Goal: Transaction & Acquisition: Obtain resource

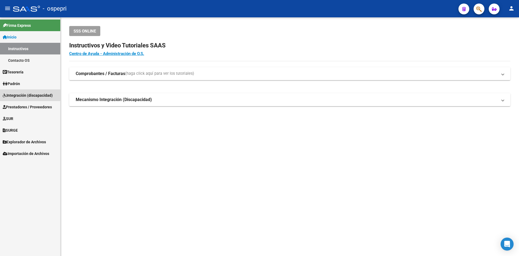
click at [29, 96] on span "Integración (discapacidad)" at bounding box center [28, 95] width 50 height 6
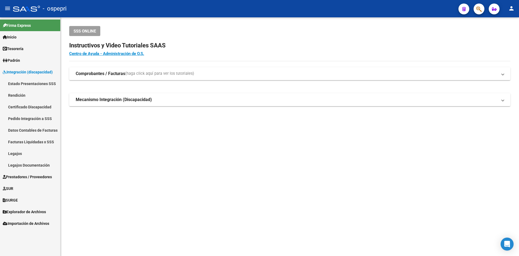
click at [16, 153] on link "Legajos" at bounding box center [30, 153] width 60 height 12
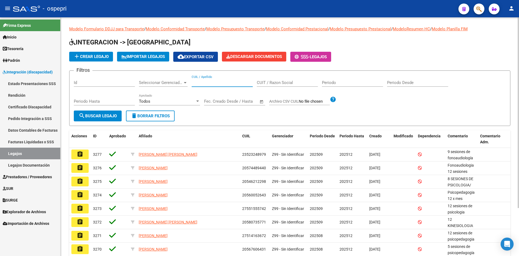
click at [203, 83] on input "CUIL / Apellido" at bounding box center [222, 82] width 61 height 5
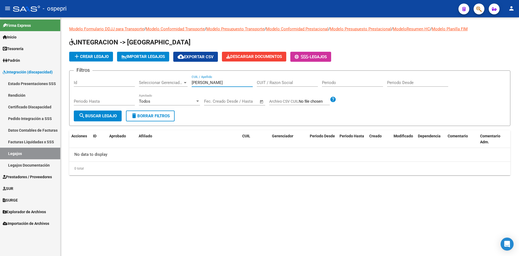
click at [229, 83] on input "burgos luciano" at bounding box center [222, 82] width 61 height 5
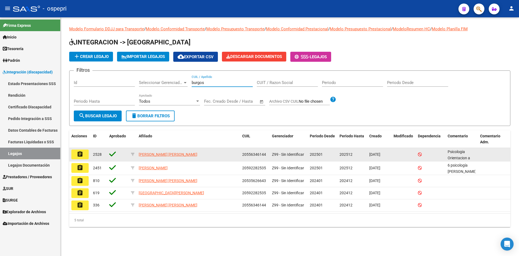
type input "burgos"
click at [79, 154] on mat-icon "assignment" at bounding box center [80, 154] width 6 height 6
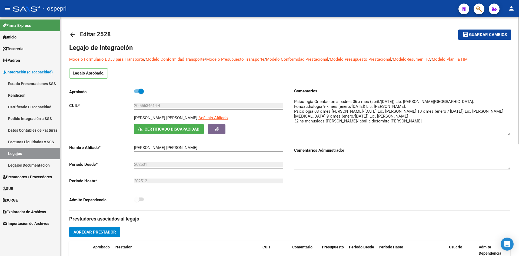
drag, startPoint x: 507, startPoint y: 108, endPoint x: 505, endPoint y: 134, distance: 25.8
click at [505, 134] on textarea at bounding box center [402, 116] width 216 height 37
click at [71, 34] on mat-icon "arrow_back" at bounding box center [72, 34] width 6 height 6
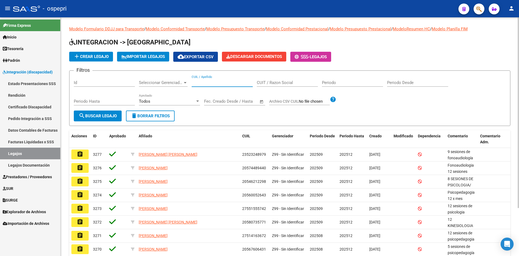
click at [203, 82] on input "CUIL / Apellido" at bounding box center [222, 82] width 61 height 5
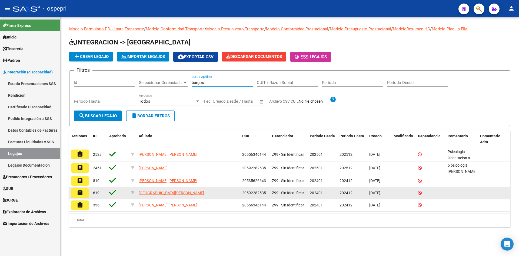
type input "burgos"
click at [82, 194] on mat-icon "assignment" at bounding box center [80, 192] width 6 height 6
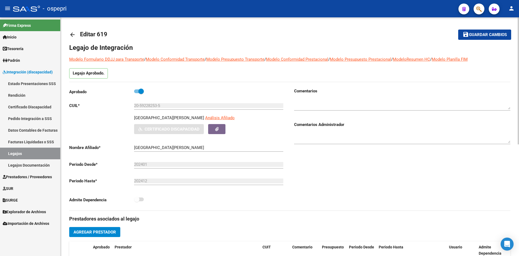
type input "BURGOS FRIAS EMILIANO"
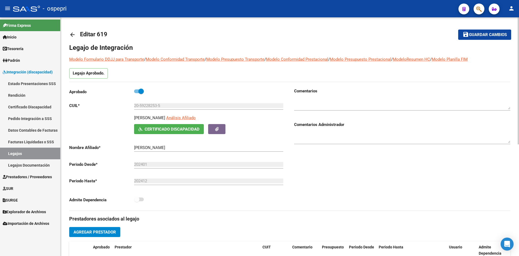
click at [69, 34] on div "arrow_back Editar 619 save Guardar cambios Legajo de Integración Modelo Formula…" at bounding box center [290, 240] width 459 height 447
click at [74, 34] on mat-icon "arrow_back" at bounding box center [72, 34] width 6 height 6
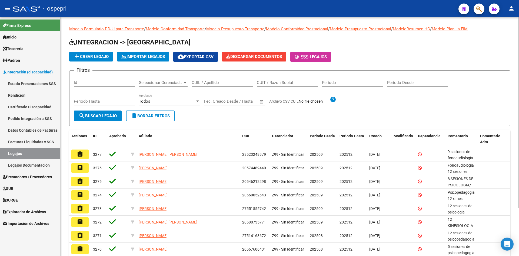
click at [199, 82] on input "CUIL / Apellido" at bounding box center [222, 82] width 61 height 5
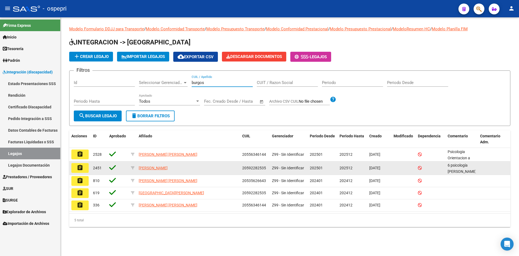
type input "burgos"
click at [83, 167] on mat-icon "assignment" at bounding box center [80, 167] width 6 height 6
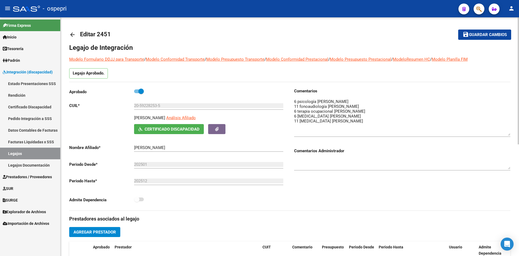
drag, startPoint x: 508, startPoint y: 108, endPoint x: 509, endPoint y: 134, distance: 26.2
click at [509, 134] on textarea at bounding box center [402, 116] width 216 height 37
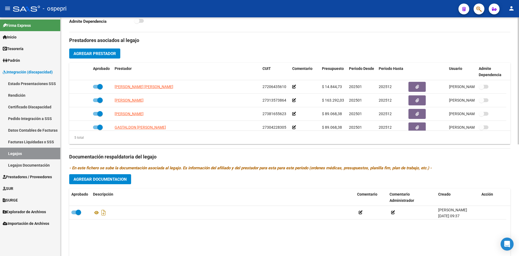
scroll to position [189, 0]
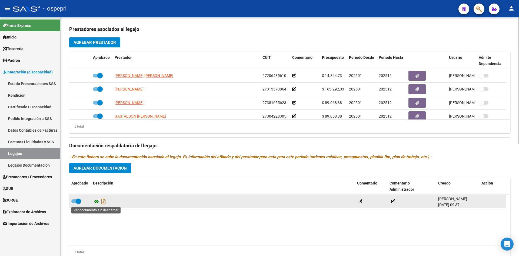
click at [95, 202] on icon at bounding box center [96, 201] width 7 height 6
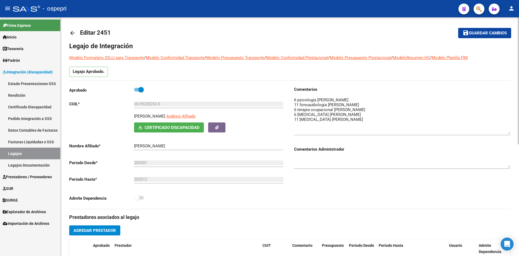
scroll to position [0, 0]
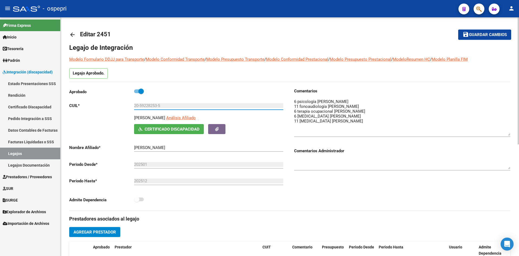
drag, startPoint x: 141, startPoint y: 106, endPoint x: 158, endPoint y: 109, distance: 18.2
click at [158, 109] on div "20-59228253-5 Ingresar CUIL" at bounding box center [208, 104] width 149 height 12
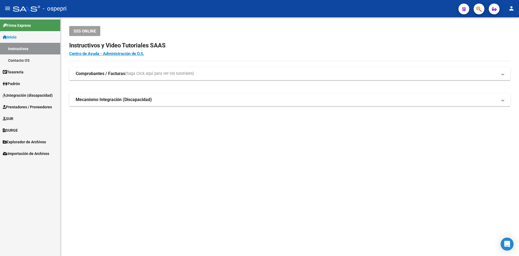
click at [25, 94] on span "Integración (discapacidad)" at bounding box center [28, 95] width 50 height 6
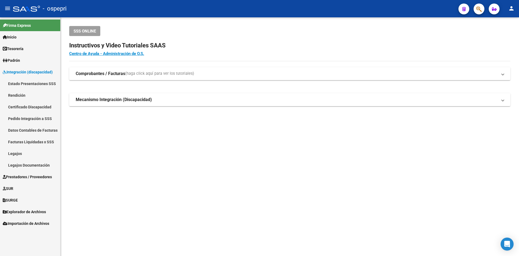
click at [18, 153] on link "Legajos" at bounding box center [30, 153] width 60 height 12
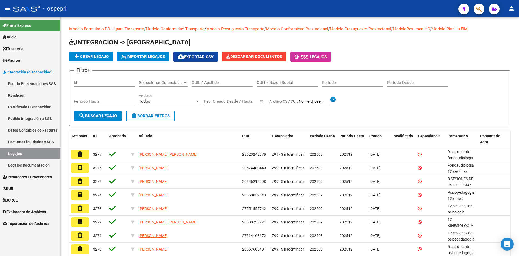
click at [31, 117] on link "Pedido Integración a SSS" at bounding box center [30, 118] width 60 height 12
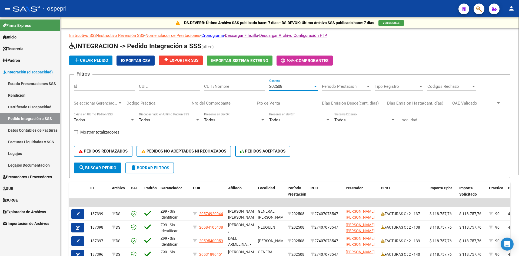
click at [282, 86] on span "202508" at bounding box center [275, 86] width 13 height 5
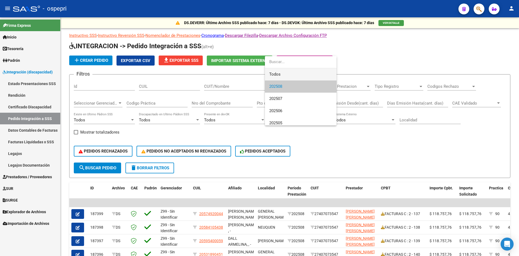
click at [281, 73] on span "Todos" at bounding box center [300, 74] width 63 height 12
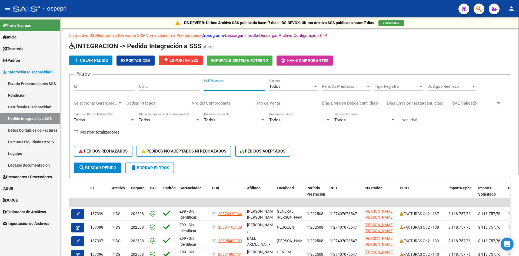
click at [212, 86] on input "CUIT/Nombre" at bounding box center [234, 86] width 61 height 5
paste input "27206435610"
type input "27206435610"
click at [100, 165] on button "search Buscar Pedido" at bounding box center [97, 167] width 47 height 11
click at [125, 60] on span "Exportar CSV" at bounding box center [135, 60] width 29 height 5
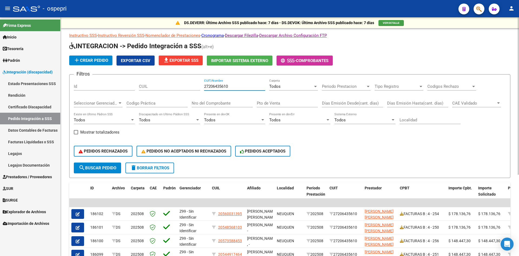
drag, startPoint x: 236, startPoint y: 85, endPoint x: 194, endPoint y: 96, distance: 43.2
click at [194, 96] on div "Filtros Id CUIL 27206435610 CUIT/Nombre Todos Carpeta Periodo Prestacion Period…" at bounding box center [290, 121] width 432 height 84
paste input "27253086543"
type input "27253086543"
click at [109, 168] on span "search Buscar Pedido" at bounding box center [98, 167] width 38 height 5
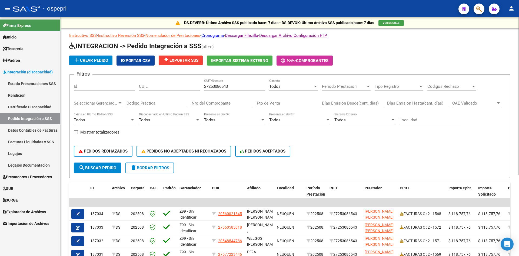
click at [132, 59] on span "Exportar CSV" at bounding box center [135, 60] width 29 height 5
drag, startPoint x: 232, startPoint y: 86, endPoint x: 204, endPoint y: 92, distance: 28.6
click at [204, 92] on div "27253086543 CUIT/Nombre" at bounding box center [234, 87] width 61 height 17
paste input "27276437599"
type input "27276437599"
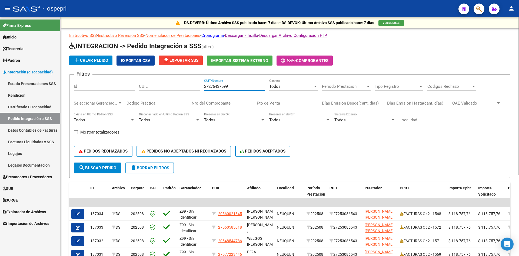
click at [100, 165] on span "search Buscar Pedido" at bounding box center [98, 167] width 38 height 5
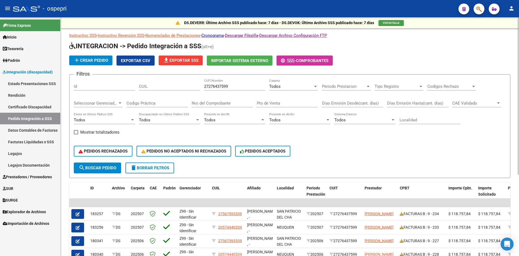
click at [135, 60] on span "Exportar CSV" at bounding box center [135, 60] width 29 height 5
drag, startPoint x: 236, startPoint y: 87, endPoint x: 201, endPoint y: 89, distance: 35.2
click at [201, 89] on div "Filtros Id CUIL 27276437599 CUIT/Nombre Todos Carpeta Periodo Prestacion Period…" at bounding box center [290, 121] width 432 height 84
paste input "27222203290"
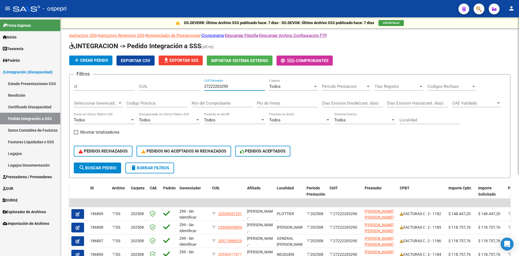
type input "27222203290"
click at [142, 58] on span "Exportar CSV" at bounding box center [135, 60] width 29 height 5
drag, startPoint x: 235, startPoint y: 87, endPoint x: 192, endPoint y: 92, distance: 43.3
click at [192, 92] on div "Filtros Id CUIL 27222203290 CUIT/Nombre Todos Carpeta Periodo Prestacion Period…" at bounding box center [290, 121] width 432 height 84
paste input "23381088154"
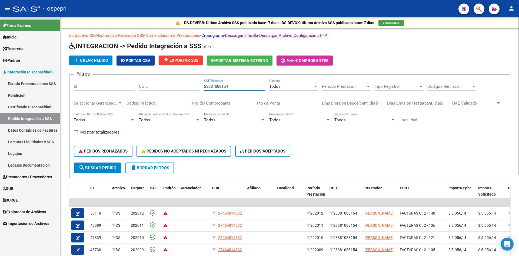
type input "23381088154"
click at [363, 153] on div "PEDIDOS RECHAZADOS PEDIDOS NO ACEPTADOS NI RECHAZADOS PEDIDOS ACEPTADOS" at bounding box center [290, 151] width 432 height 23
click at [279, 89] on div "Todos Carpeta" at bounding box center [293, 85] width 49 height 12
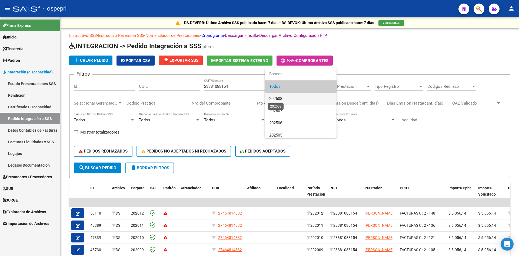
click at [281, 98] on span "202508" at bounding box center [275, 98] width 13 height 5
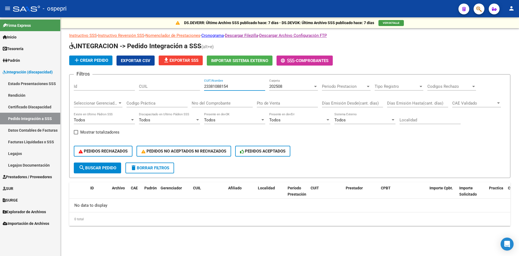
drag, startPoint x: 247, startPoint y: 85, endPoint x: 196, endPoint y: 92, distance: 51.0
click at [196, 92] on div "Filtros Id CUIL 23381088154 CUIT/Nombre 202508 Carpeta Periodo Prestacion Perio…" at bounding box center [290, 121] width 432 height 84
paste input "27206435610"
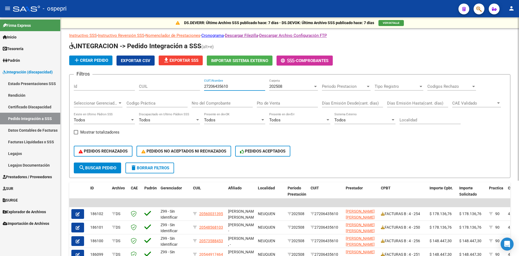
type input "27206435610"
click at [150, 166] on span "delete Borrar Filtros" at bounding box center [149, 167] width 39 height 5
click at [382, 159] on div "PEDIDOS RECHAZADOS PEDIDOS NO ACEPTADOS NI RECHAZADOS PEDIDOS ACEPTADOS" at bounding box center [290, 151] width 432 height 23
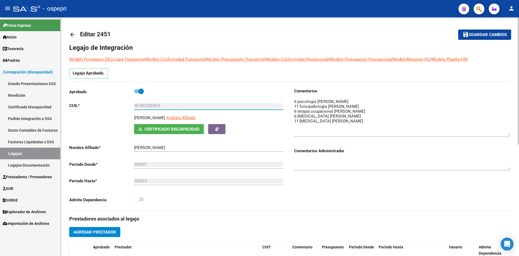
click at [180, 86] on div "Legajo de Integración Modelo Formulario DDJJ para Transporte / Modelo Conformid…" at bounding box center [289, 247] width 441 height 409
drag, startPoint x: 134, startPoint y: 106, endPoint x: 165, endPoint y: 105, distance: 30.8
click at [165, 105] on input "20-59228253-5" at bounding box center [208, 105] width 149 height 5
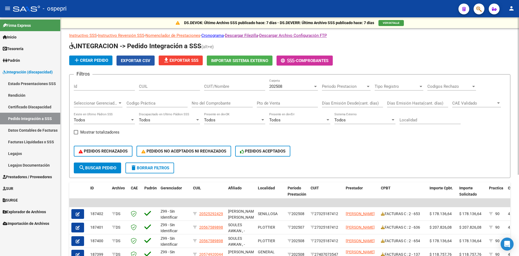
click at [135, 59] on span "Exportar CSV" at bounding box center [135, 60] width 29 height 5
click at [221, 87] on input "CUIT/Nombre" at bounding box center [234, 86] width 61 height 5
click at [155, 86] on input "CUIL" at bounding box center [169, 86] width 61 height 5
paste input "20592282535"
type input "20592282535"
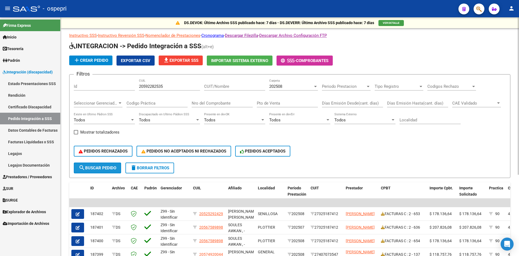
click at [105, 167] on span "search Buscar Pedido" at bounding box center [98, 167] width 38 height 5
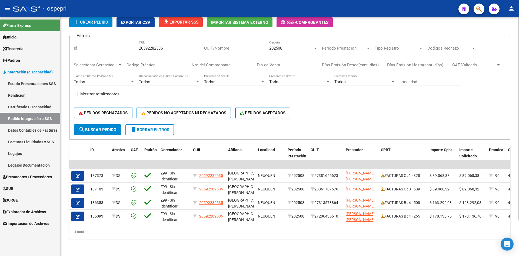
scroll to position [42, 0]
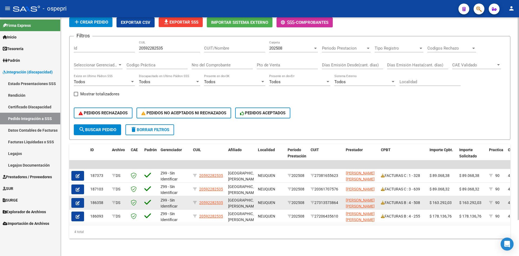
click at [75, 198] on button "button" at bounding box center [77, 203] width 13 height 10
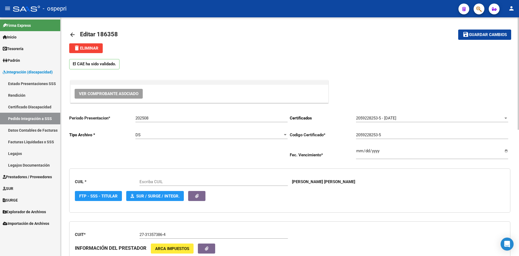
click at [130, 93] on span "Ver Comprobante Asociado" at bounding box center [108, 93] width 59 height 5
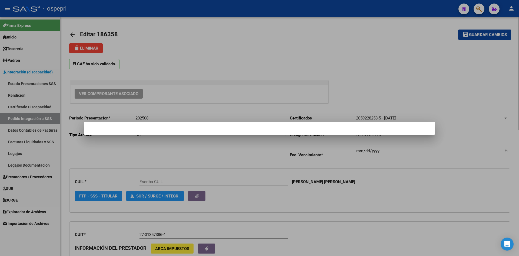
type input "20592282535"
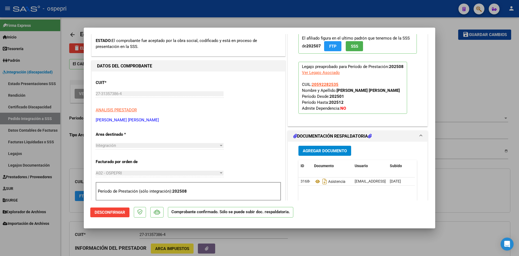
scroll to position [135, 0]
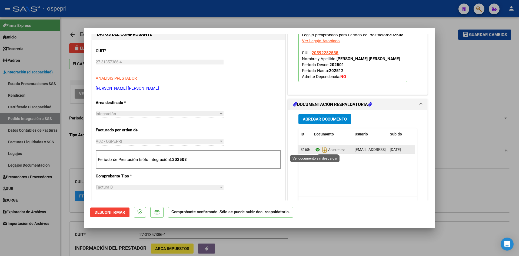
click at [315, 150] on icon at bounding box center [317, 149] width 7 height 6
type input "$ 0,00"
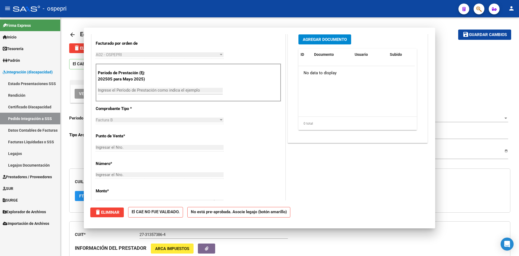
scroll to position [0, 0]
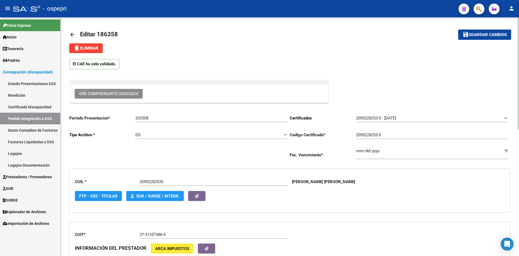
click at [71, 33] on mat-icon "arrow_back" at bounding box center [72, 34] width 6 height 6
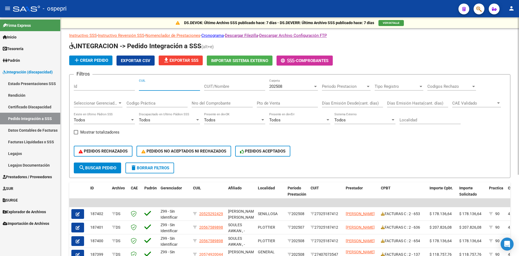
click at [152, 87] on input "CUIL" at bounding box center [169, 86] width 61 height 5
paste input "20592282535"
type input "20592282535"
click at [105, 167] on span "search Buscar Pedido" at bounding box center [98, 167] width 38 height 5
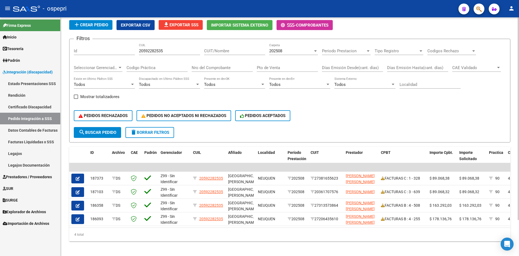
scroll to position [42, 0]
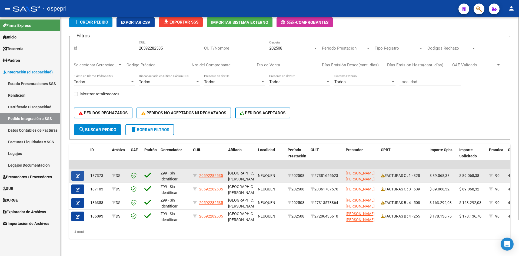
click at [80, 173] on button "button" at bounding box center [77, 176] width 13 height 10
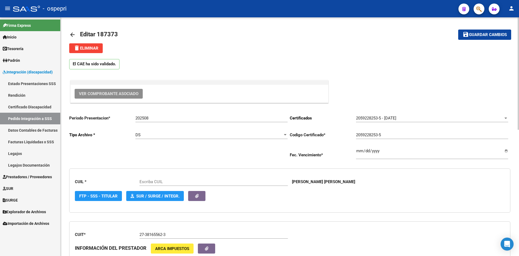
click at [124, 90] on button "Ver Comprobante Asociado" at bounding box center [109, 94] width 68 height 10
type input "20592282535"
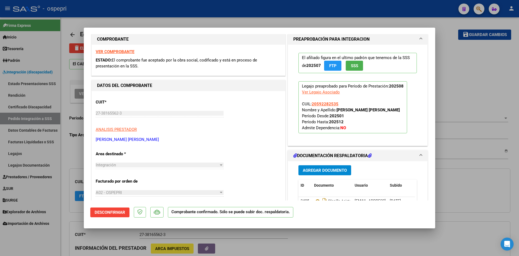
scroll to position [54, 0]
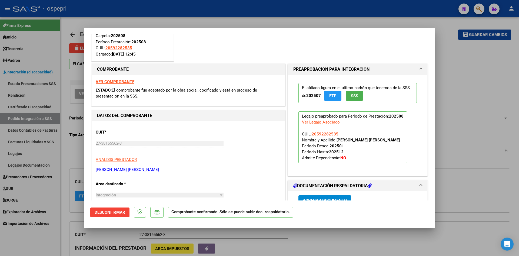
click at [132, 82] on strong "VER COMPROBANTE" at bounding box center [115, 81] width 39 height 5
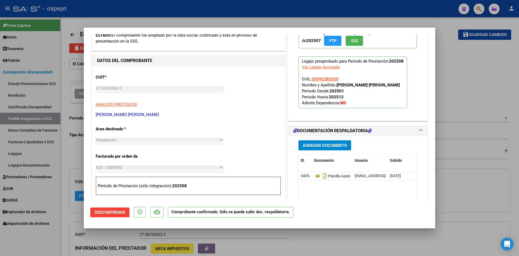
scroll to position [108, 0]
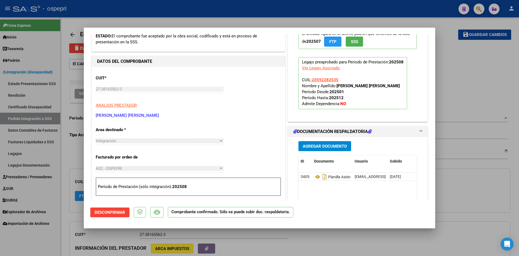
type input "$ 0,00"
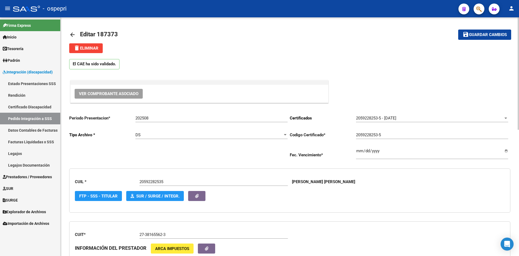
click at [73, 34] on mat-icon "arrow_back" at bounding box center [72, 34] width 6 height 6
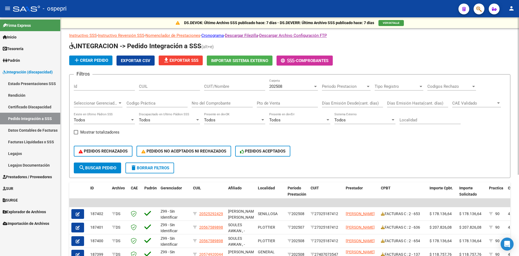
click at [148, 87] on input "CUIL" at bounding box center [169, 86] width 61 height 5
paste input "20592282535"
type input "20592282535"
click at [107, 169] on span "search Buscar Pedido" at bounding box center [98, 167] width 38 height 5
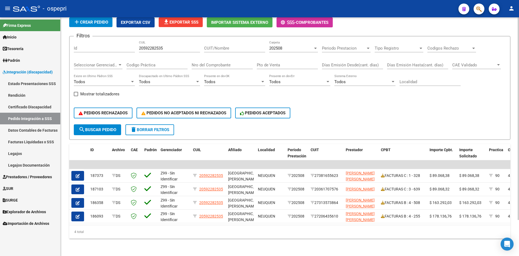
scroll to position [42, 0]
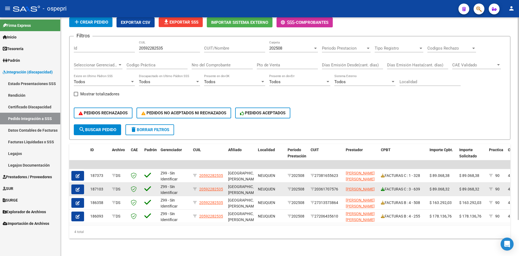
click at [382, 187] on icon at bounding box center [383, 189] width 4 height 4
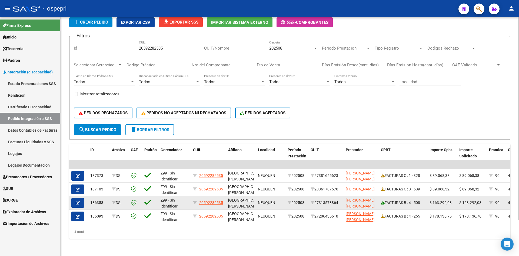
click at [383, 200] on icon at bounding box center [383, 202] width 4 height 4
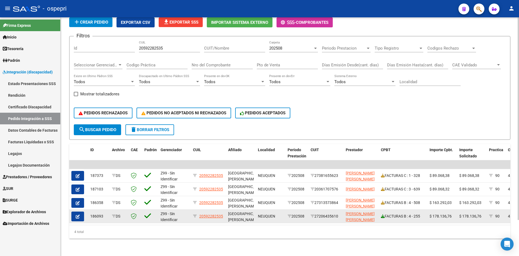
click at [382, 214] on icon at bounding box center [383, 216] width 4 height 4
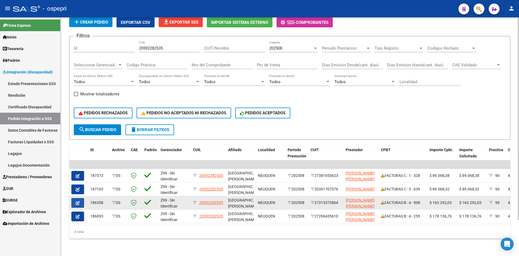
click at [78, 200] on span "button" at bounding box center [78, 202] width 4 height 5
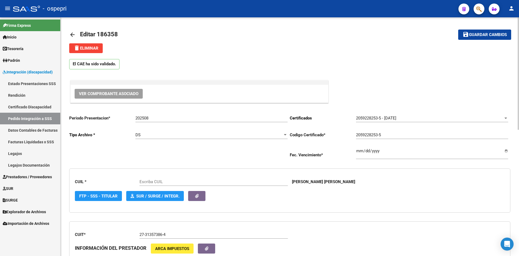
type input "20592282535"
click at [132, 94] on span "Ver Comprobante Asociado" at bounding box center [108, 93] width 59 height 5
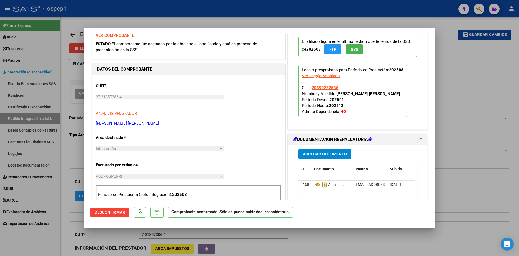
scroll to position [135, 0]
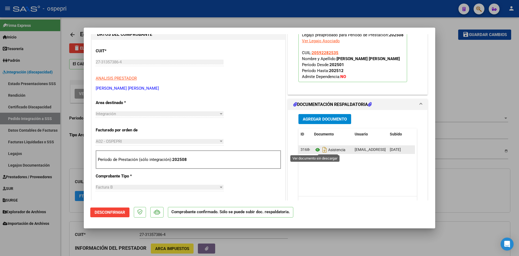
click at [316, 148] on icon at bounding box center [317, 149] width 7 height 6
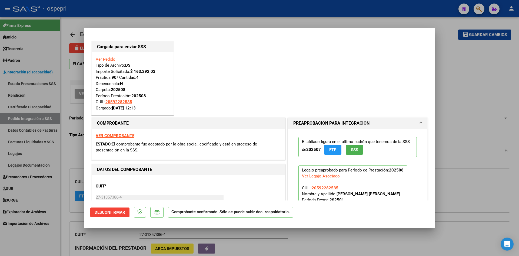
scroll to position [0, 0]
click at [115, 135] on strong "VER COMPROBANTE" at bounding box center [115, 135] width 39 height 5
type input "$ 0,00"
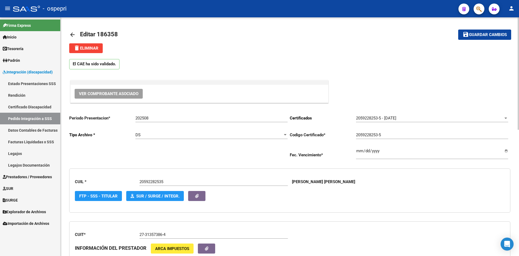
click at [72, 33] on mat-icon "arrow_back" at bounding box center [72, 34] width 6 height 6
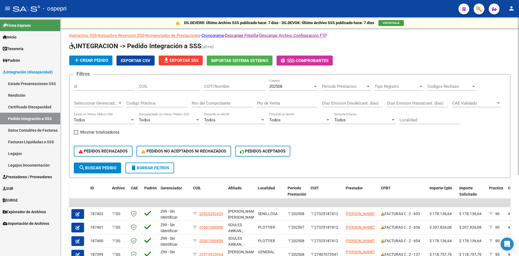
click at [289, 88] on div "202508" at bounding box center [291, 86] width 44 height 5
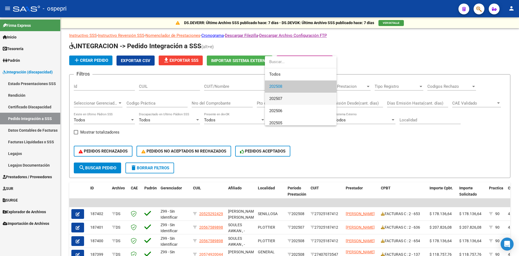
click at [286, 98] on span "202507" at bounding box center [300, 98] width 63 height 12
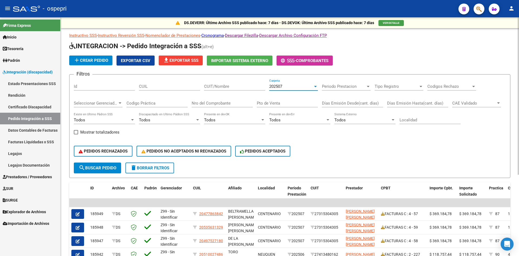
click at [218, 86] on input "CUIT/Nombre" at bounding box center [234, 86] width 61 height 5
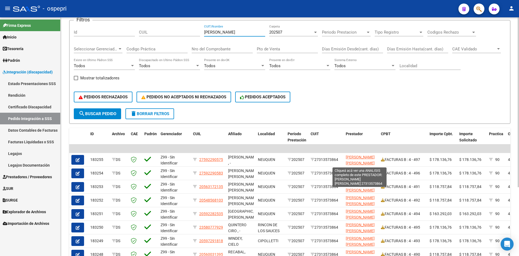
scroll to position [1, 0]
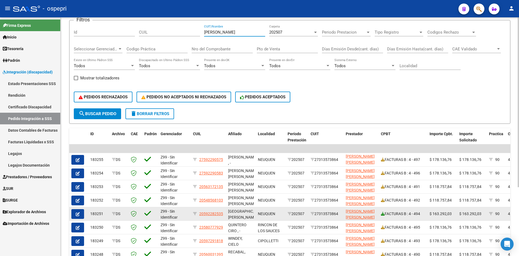
type input "BRUNETTO"
click at [383, 213] on icon at bounding box center [383, 213] width 4 height 4
click at [78, 214] on icon "button" at bounding box center [78, 214] width 4 height 4
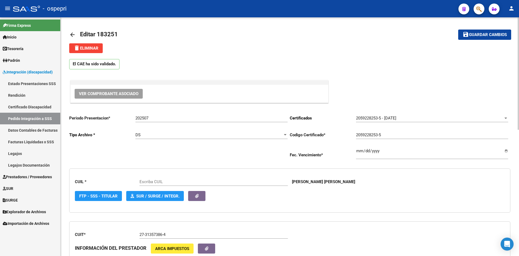
type input "20592282535"
click at [122, 93] on span "Ver Comprobante Asociado" at bounding box center [108, 93] width 59 height 5
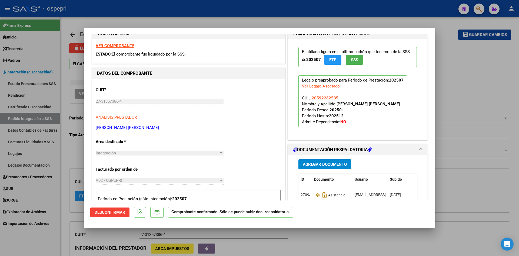
scroll to position [108, 0]
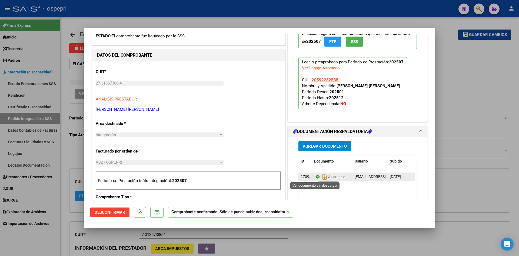
click at [316, 176] on icon at bounding box center [317, 176] width 7 height 6
type input "$ 0,00"
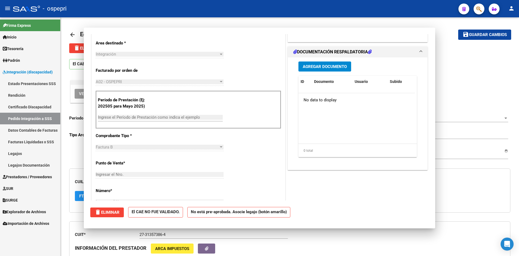
scroll to position [0, 0]
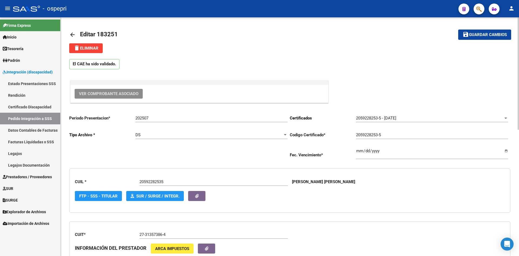
click at [71, 34] on mat-icon "arrow_back" at bounding box center [72, 34] width 6 height 6
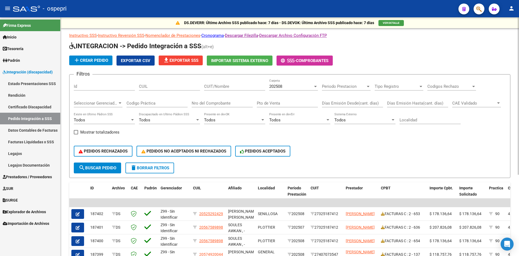
click at [288, 87] on div "202508" at bounding box center [291, 86] width 44 height 5
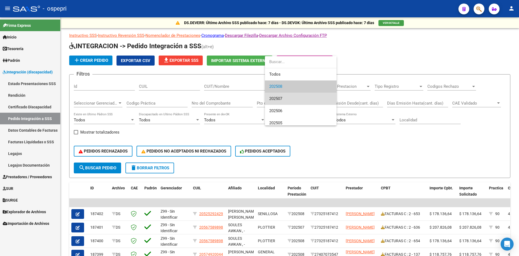
click at [287, 97] on span "202507" at bounding box center [300, 98] width 63 height 12
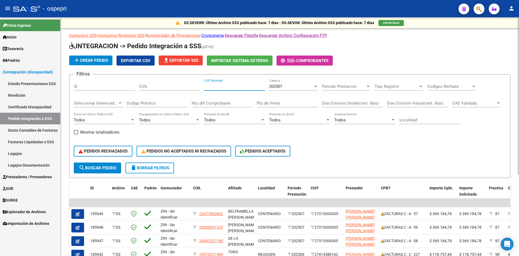
click at [221, 85] on input "CUIT/Nombre" at bounding box center [234, 86] width 61 height 5
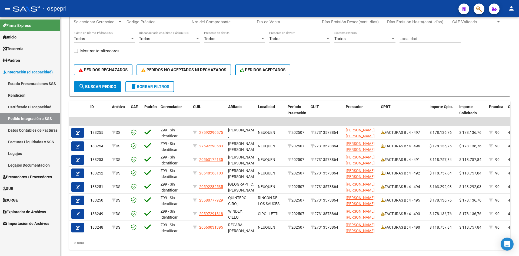
type input "BRUNETTO"
click at [157, 87] on span "delete Borrar Filtros" at bounding box center [149, 86] width 39 height 5
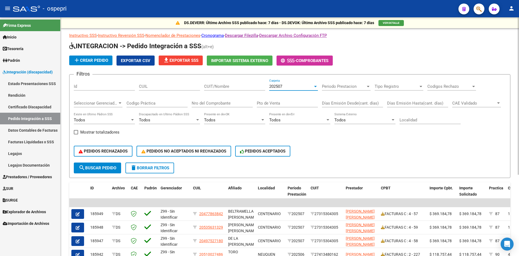
click at [276, 85] on span "202507" at bounding box center [275, 86] width 13 height 5
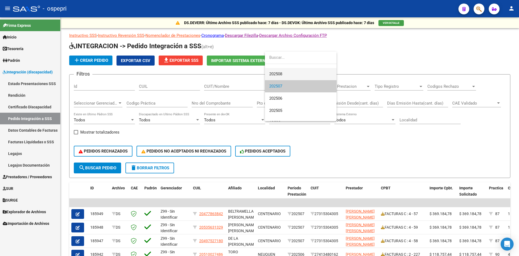
click at [283, 71] on span "202508" at bounding box center [300, 74] width 63 height 12
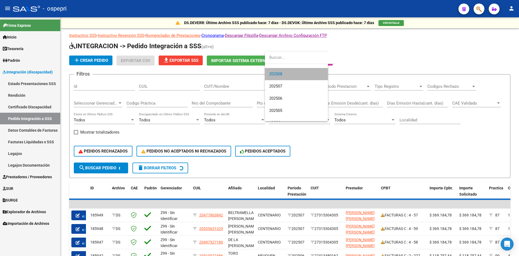
scroll to position [12, 0]
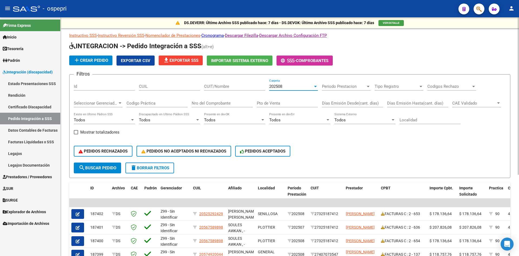
click at [212, 85] on input "CUIT/Nombre" at bounding box center [234, 86] width 61 height 5
paste input "20-59228253-5"
type input "20-59228253-5"
click at [98, 169] on span "search Buscar Pedido" at bounding box center [98, 167] width 38 height 5
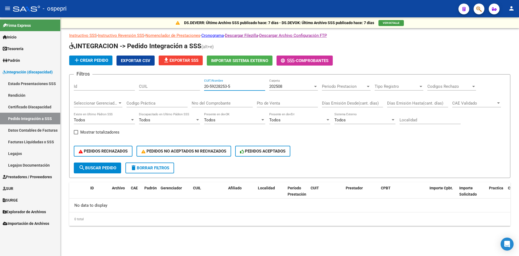
drag, startPoint x: 238, startPoint y: 85, endPoint x: 189, endPoint y: 92, distance: 49.4
click at [189, 92] on div "Filtros Id CUIL 20-59228253-5 CUIT/Nombre 202508 Carpeta Periodo Prestacion Per…" at bounding box center [290, 121] width 432 height 84
click at [173, 86] on input "CUIL" at bounding box center [169, 86] width 61 height 5
click at [107, 171] on button "search Buscar Pedido" at bounding box center [97, 167] width 47 height 11
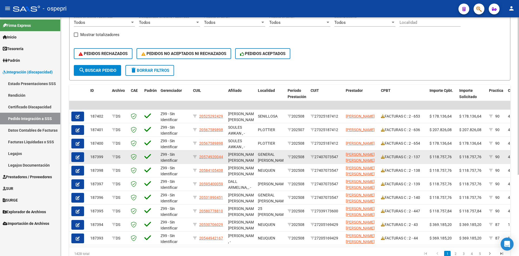
scroll to position [0, 0]
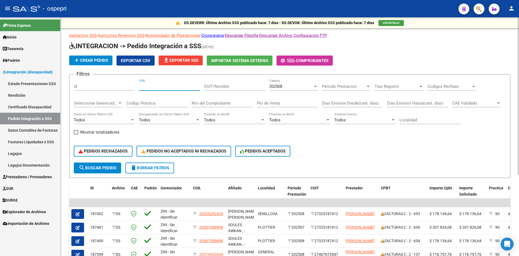
click at [168, 86] on input "CUIL" at bounding box center [169, 86] width 61 height 5
click at [146, 88] on input "CUIL" at bounding box center [169, 86] width 61 height 5
type input "59228253"
click at [108, 168] on span "search Buscar Pedido" at bounding box center [98, 167] width 38 height 5
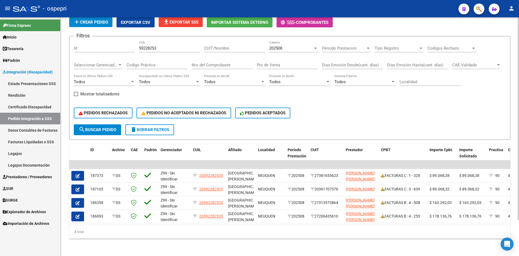
scroll to position [42, 0]
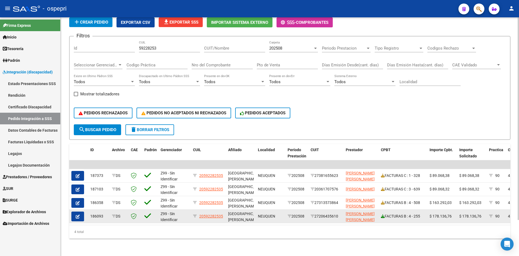
click at [382, 214] on icon at bounding box center [383, 216] width 4 height 4
click at [75, 211] on button "button" at bounding box center [77, 216] width 13 height 10
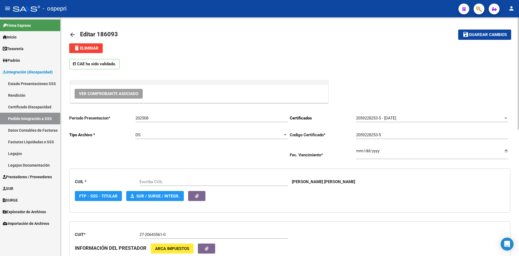
click at [131, 97] on button "Ver Comprobante Asociado" at bounding box center [109, 94] width 68 height 10
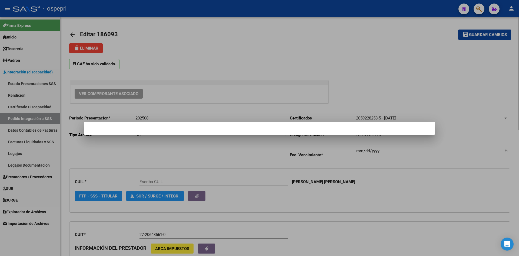
type input "20592282535"
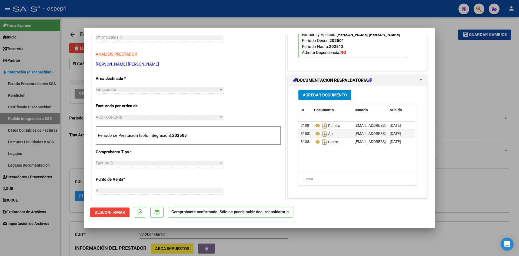
scroll to position [162, 0]
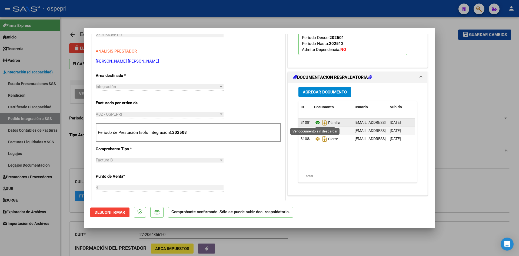
click at [315, 122] on icon at bounding box center [317, 122] width 7 height 6
type input "$ 0,00"
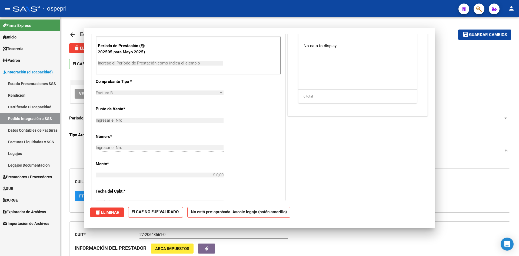
scroll to position [0, 0]
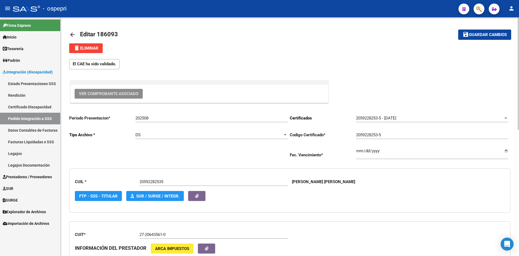
click at [71, 33] on mat-icon "arrow_back" at bounding box center [72, 34] width 6 height 6
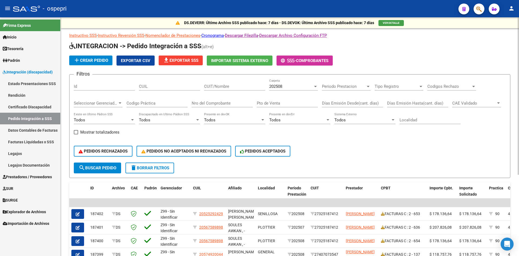
click at [151, 87] on input "CUIL" at bounding box center [169, 86] width 61 height 5
click at [101, 169] on span "search Buscar Pedido" at bounding box center [98, 167] width 38 height 5
click at [146, 88] on input "CUIL" at bounding box center [169, 86] width 61 height 5
click at [163, 87] on input "CUIL" at bounding box center [169, 86] width 61 height 5
type input "20592282535"
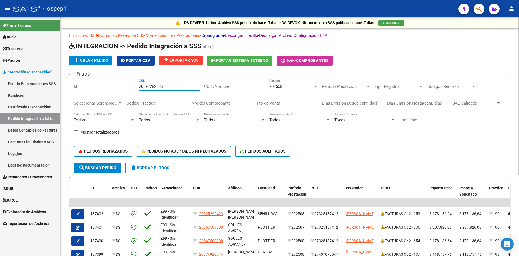
click at [102, 169] on span "search Buscar Pedido" at bounding box center [98, 167] width 38 height 5
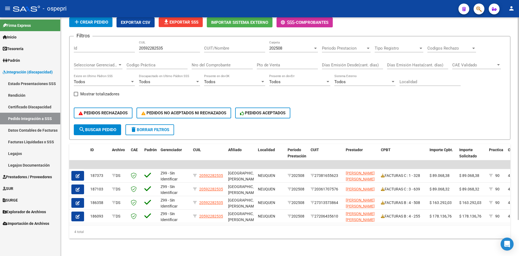
scroll to position [42, 0]
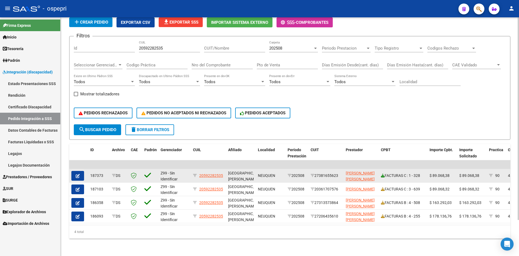
click at [383, 173] on icon at bounding box center [383, 175] width 4 height 4
click at [79, 174] on icon "button" at bounding box center [78, 176] width 4 height 4
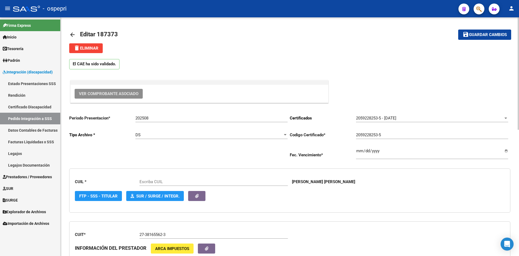
click at [121, 90] on button "Ver Comprobante Asociado" at bounding box center [109, 94] width 68 height 10
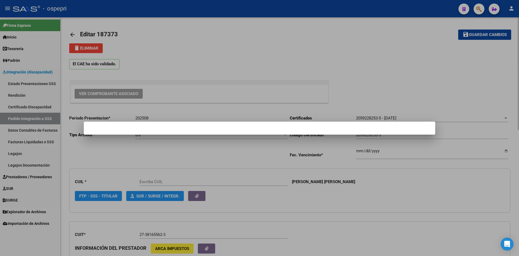
type input "20592282535"
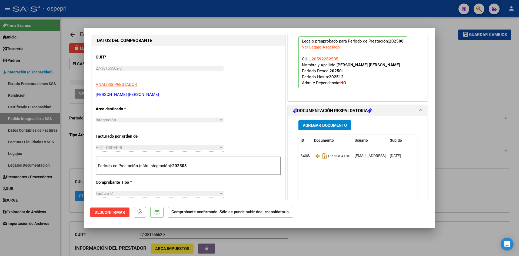
scroll to position [135, 0]
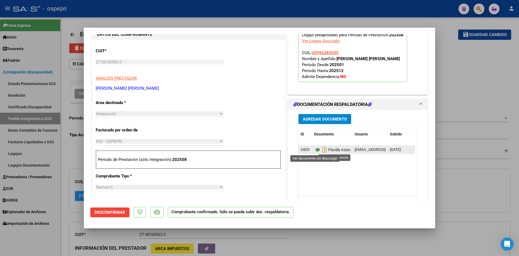
click at [316, 149] on icon at bounding box center [317, 149] width 7 height 6
type input "$ 0,00"
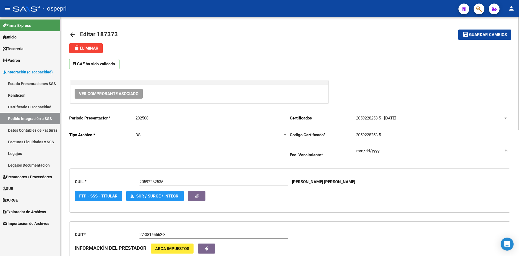
drag, startPoint x: 71, startPoint y: 35, endPoint x: 74, endPoint y: 34, distance: 3.9
click at [74, 34] on mat-icon "arrow_back" at bounding box center [72, 34] width 6 height 6
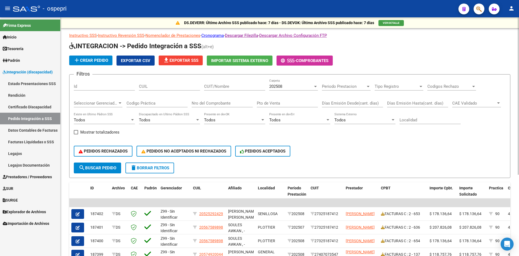
click at [229, 86] on input "CUIT/Nombre" at bounding box center [234, 86] width 61 height 5
paste input "27206435610"
type input "27206435610"
click at [94, 167] on span "search Buscar Pedido" at bounding box center [98, 167] width 38 height 5
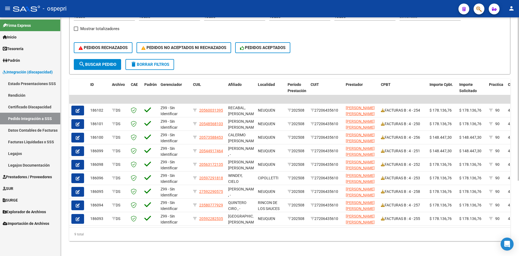
scroll to position [110, 0]
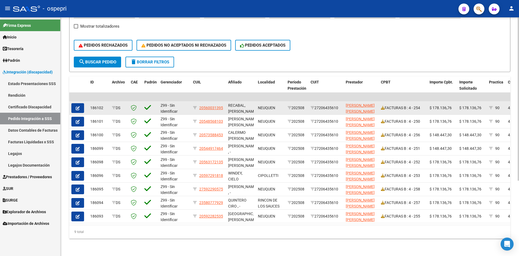
drag, startPoint x: 200, startPoint y: 101, endPoint x: 223, endPoint y: 105, distance: 23.2
click at [223, 105] on div "20560031395" at bounding box center [208, 108] width 31 height 6
copy span "20560031395"
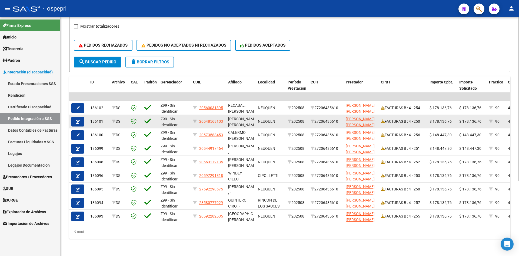
drag, startPoint x: 199, startPoint y: 115, endPoint x: 224, endPoint y: 121, distance: 24.9
click at [224, 121] on datatable-body-cell "20548568103" at bounding box center [208, 121] width 35 height 13
copy span "20548568103"
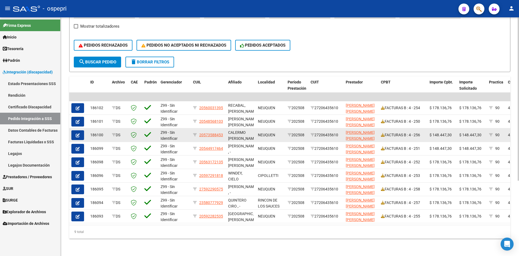
drag, startPoint x: 200, startPoint y: 128, endPoint x: 224, endPoint y: 133, distance: 24.5
click at [224, 133] on div "20573588453" at bounding box center [208, 135] width 31 height 6
copy span "20573588453"
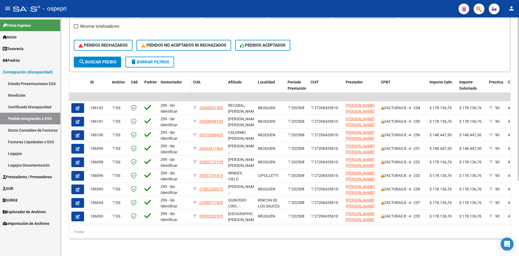
copy span "20573588453"
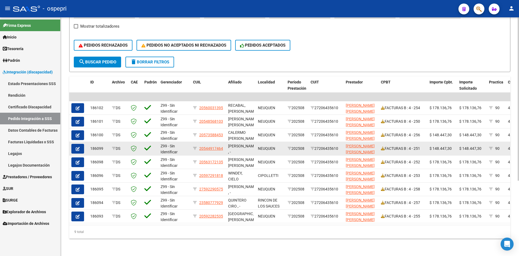
drag, startPoint x: 200, startPoint y: 144, endPoint x: 223, endPoint y: 145, distance: 23.3
click at [223, 145] on div "20544917464" at bounding box center [208, 148] width 31 height 6
copy span "20544917464"
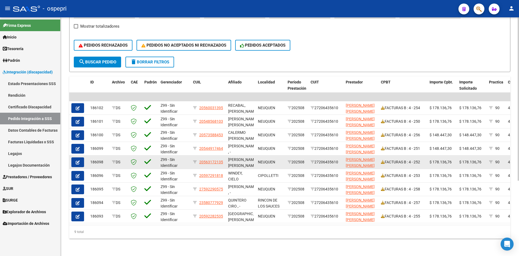
drag, startPoint x: 199, startPoint y: 157, endPoint x: 224, endPoint y: 160, distance: 25.0
click at [224, 160] on datatable-body-cell "20563172135" at bounding box center [208, 161] width 35 height 13
copy div "20563172135"
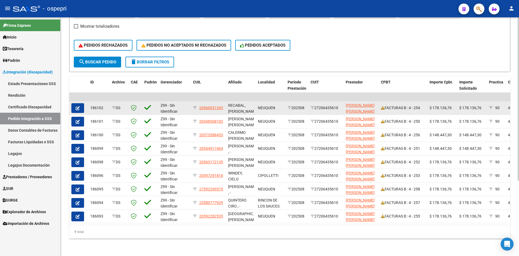
scroll to position [0, 0]
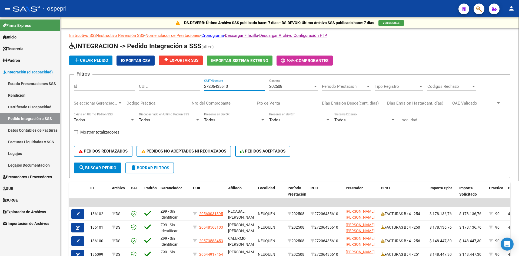
drag, startPoint x: 235, startPoint y: 88, endPoint x: 197, endPoint y: 88, distance: 37.6
click at [197, 88] on div "Filtros Id CUIL 27206435610 CUIT/Nombre 202508 Carpeta Periodo Prestacion Perio…" at bounding box center [290, 121] width 432 height 84
paste input "27356558494"
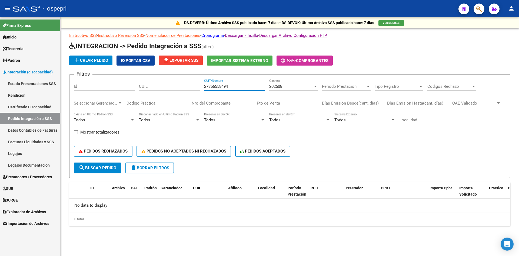
type input "27356558494"
click at [91, 168] on span "search Buscar Pedido" at bounding box center [98, 167] width 38 height 5
drag, startPoint x: 233, startPoint y: 86, endPoint x: 197, endPoint y: 87, distance: 35.7
click at [197, 87] on div "Filtros Id CUIL 27356558494 CUIT/Nombre 202508 Carpeta Periodo Prestacion Perio…" at bounding box center [290, 121] width 432 height 84
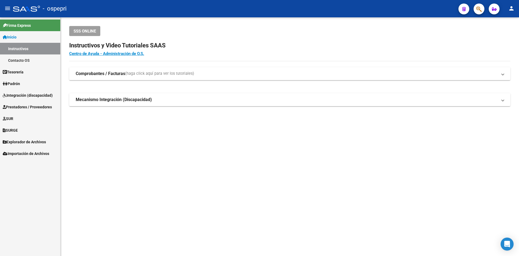
click at [26, 92] on span "Integración (discapacidad)" at bounding box center [28, 95] width 50 height 6
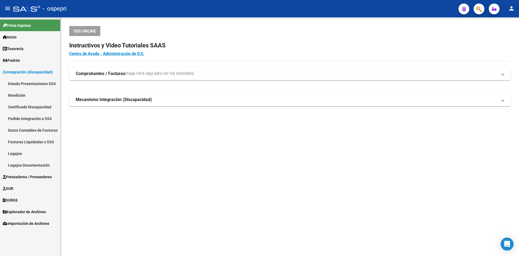
click at [18, 153] on link "Legajos" at bounding box center [30, 153] width 60 height 12
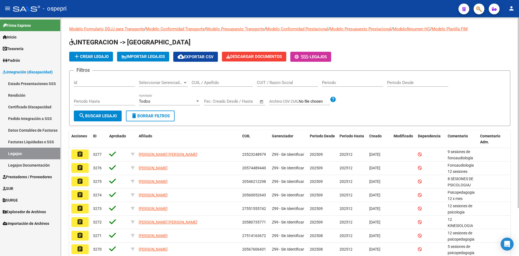
click at [204, 85] on div "CUIL / Apellido" at bounding box center [222, 81] width 61 height 12
paste input "20560031395"
type input "20560031395"
click at [105, 115] on span "search Buscar Legajo" at bounding box center [98, 115] width 38 height 5
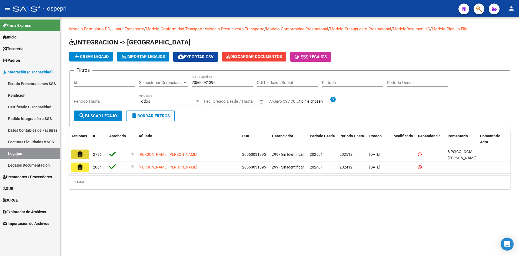
click at [84, 152] on button "assignment" at bounding box center [79, 154] width 17 height 10
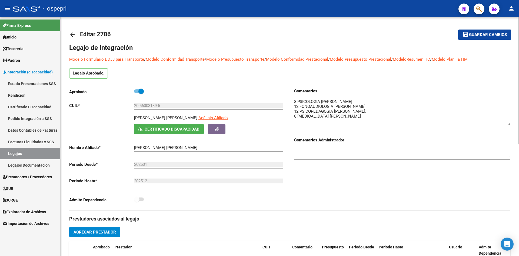
drag, startPoint x: 509, startPoint y: 111, endPoint x: 510, endPoint y: 124, distance: 13.3
click at [510, 124] on div "arrow_back Editar 2786 save Guardar cambios Legajo de Integración Modelo Formul…" at bounding box center [290, 240] width 459 height 447
click at [72, 34] on mat-icon "arrow_back" at bounding box center [72, 34] width 6 height 6
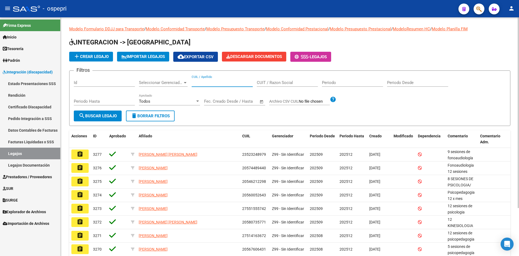
click at [207, 84] on input "CUIL / Apellido" at bounding box center [222, 82] width 61 height 5
paste input "20573588453"
type input "20573588453"
click at [102, 115] on span "search Buscar Legajo" at bounding box center [98, 115] width 38 height 5
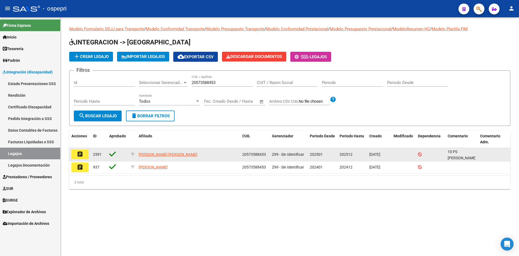
click at [81, 154] on mat-icon "assignment" at bounding box center [80, 154] width 6 height 6
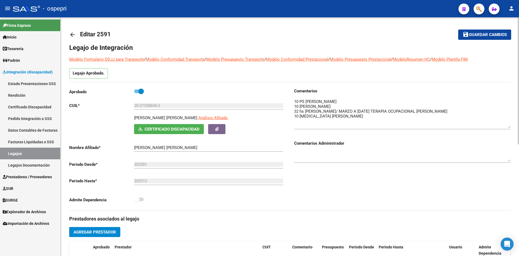
drag, startPoint x: 510, startPoint y: 108, endPoint x: 509, endPoint y: 127, distance: 18.4
click at [509, 127] on textarea at bounding box center [402, 112] width 216 height 29
click at [72, 33] on mat-icon "arrow_back" at bounding box center [72, 34] width 6 height 6
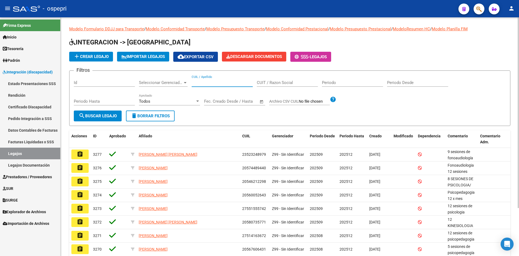
click at [203, 84] on input "CUIL / Apellido" at bounding box center [222, 82] width 61 height 5
paste input "20544917464"
type input "20544917464"
click at [89, 116] on span "search Buscar Legajo" at bounding box center [98, 115] width 38 height 5
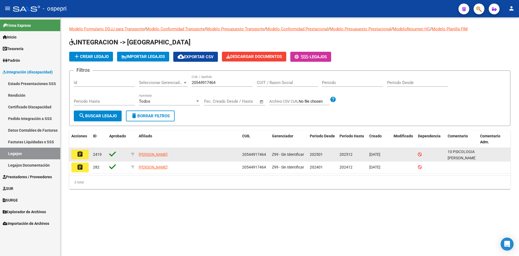
click at [76, 151] on button "assignment" at bounding box center [79, 154] width 17 height 10
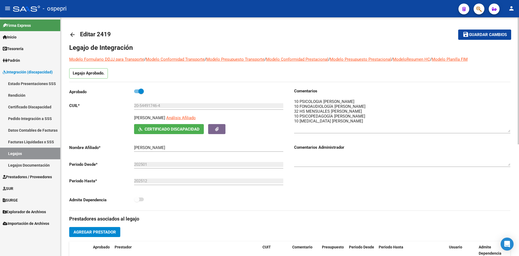
drag, startPoint x: 509, startPoint y: 108, endPoint x: 510, endPoint y: 131, distance: 22.7
click at [510, 131] on div "arrow_back Editar 2419 save Guardar cambios Legajo de Integración Modelo Formul…" at bounding box center [290, 240] width 459 height 447
click at [74, 32] on mat-icon "arrow_back" at bounding box center [72, 34] width 6 height 6
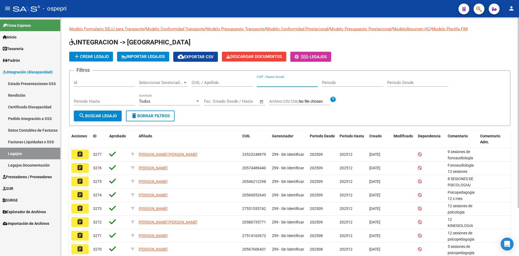
click at [282, 84] on input "CUIT / Razon Social" at bounding box center [287, 82] width 61 height 5
click at [24, 117] on link "Pedido Integración a SSS" at bounding box center [30, 118] width 60 height 12
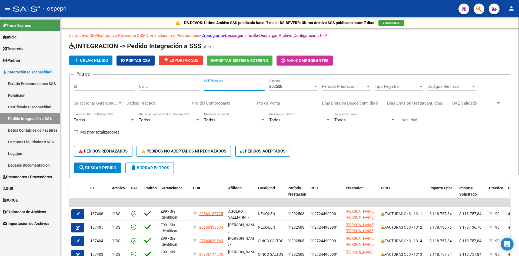
click at [222, 87] on input "CUIT/Nombre" at bounding box center [234, 86] width 61 height 5
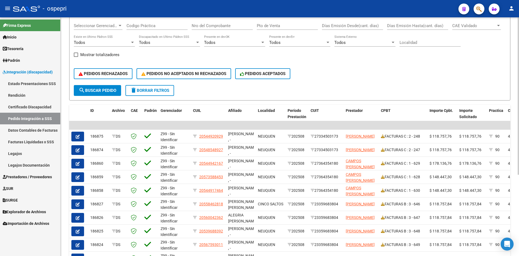
scroll to position [81, 0]
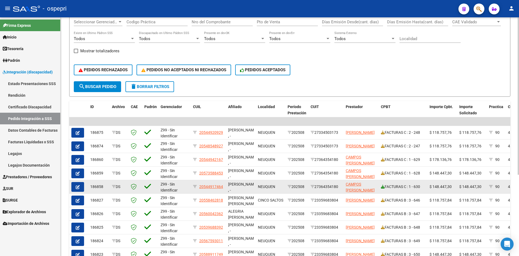
type input "CAMPOS"
click at [383, 185] on icon at bounding box center [383, 186] width 4 height 4
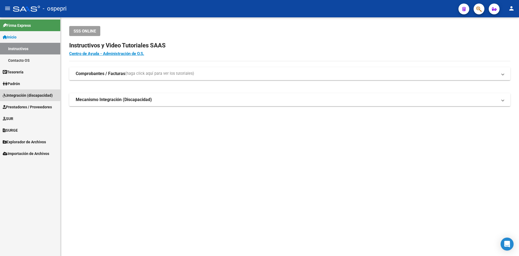
click at [22, 93] on span "Integración (discapacidad)" at bounding box center [28, 95] width 50 height 6
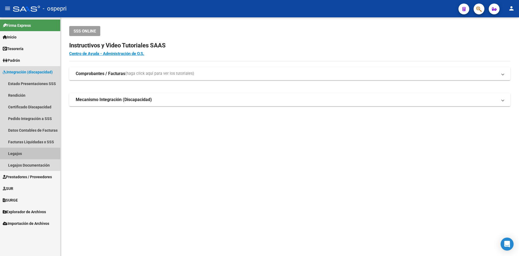
click at [15, 152] on link "Legajos" at bounding box center [30, 153] width 60 height 12
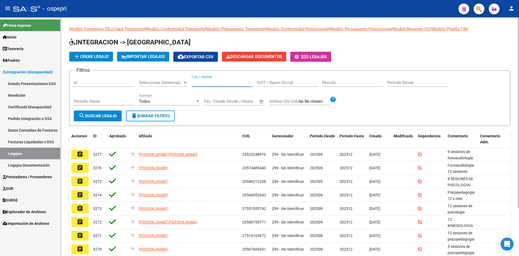
click at [202, 83] on input "CUIL / Apellido" at bounding box center [222, 82] width 61 height 5
paste input "20548568103"
type input "20548568103"
click at [107, 115] on span "search Buscar Legajo" at bounding box center [98, 115] width 38 height 5
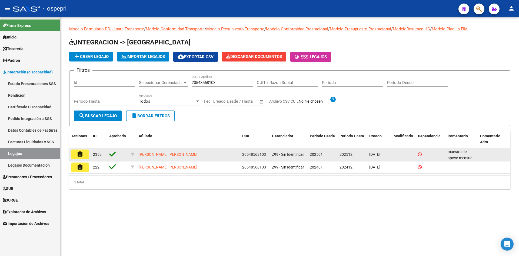
click at [81, 154] on mat-icon "assignment" at bounding box center [80, 154] width 6 height 6
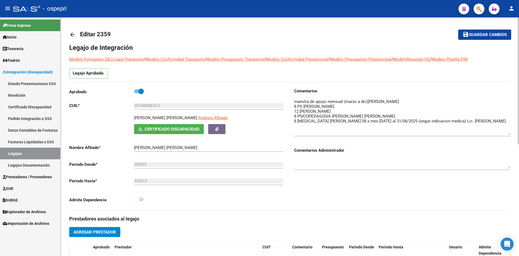
drag, startPoint x: 508, startPoint y: 110, endPoint x: 508, endPoint y: 135, distance: 24.3
click at [508, 135] on textarea at bounding box center [402, 116] width 216 height 37
click at [74, 35] on mat-icon "arrow_back" at bounding box center [72, 34] width 6 height 6
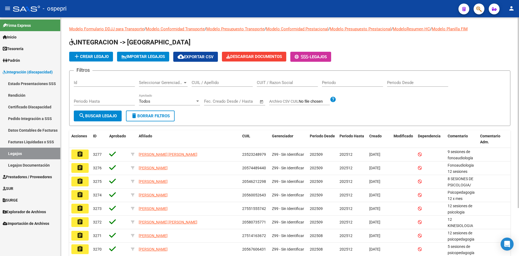
click at [208, 80] on input "CUIL / Apellido" at bounding box center [222, 82] width 61 height 5
paste input "20563172135"
type input "20563172135"
click at [105, 115] on span "search Buscar Legajo" at bounding box center [98, 115] width 38 height 5
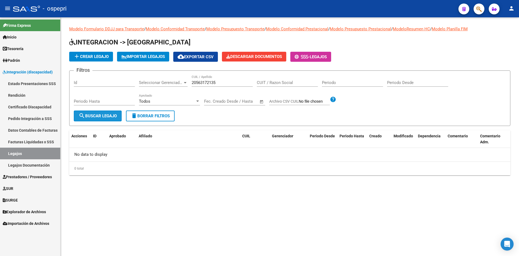
click at [104, 116] on span "search Buscar Legajo" at bounding box center [98, 115] width 38 height 5
drag, startPoint x: 224, startPoint y: 82, endPoint x: 187, endPoint y: 85, distance: 37.1
click at [187, 85] on div "Filtros Id Seleccionar Gerenciador Seleccionar Gerenciador 20563172135 CUIL / A…" at bounding box center [290, 92] width 432 height 35
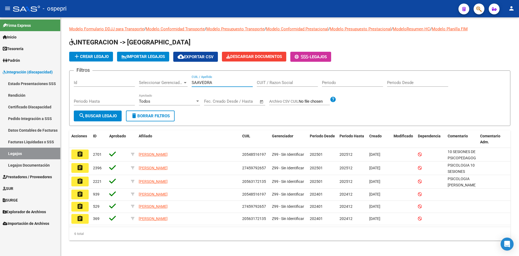
type input "SAAVEDRA"
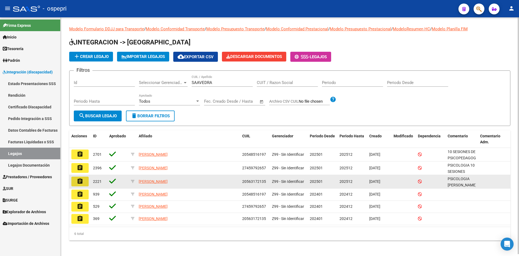
click at [84, 181] on button "assignment" at bounding box center [79, 181] width 17 height 10
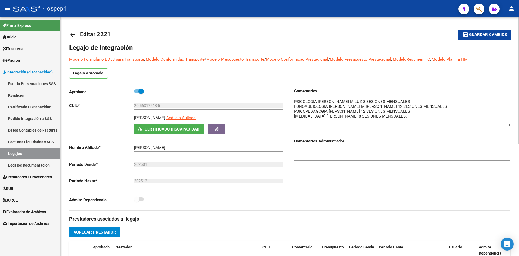
drag, startPoint x: 509, startPoint y: 107, endPoint x: 508, endPoint y: 124, distance: 16.5
click at [508, 124] on textarea at bounding box center [402, 111] width 216 height 27
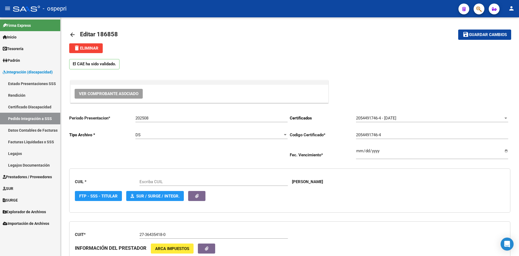
type input "20544917464"
click at [71, 33] on mat-icon "arrow_back" at bounding box center [72, 34] width 6 height 6
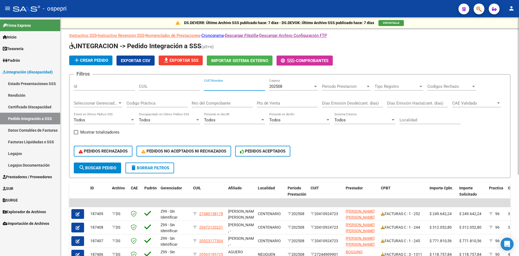
click at [208, 85] on input "CUIT/Nombre" at bounding box center [234, 86] width 61 height 5
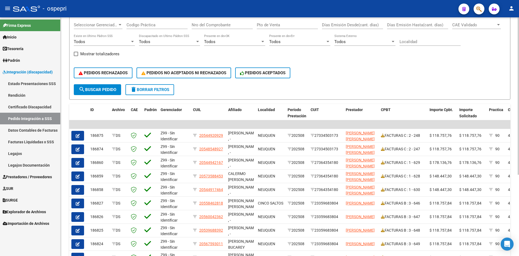
scroll to position [81, 0]
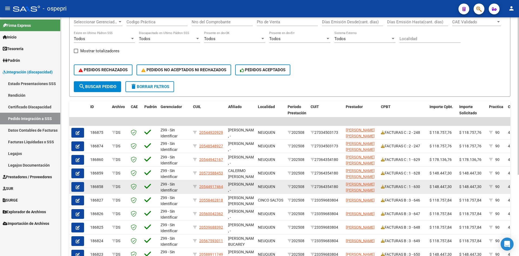
type input "CAMPOS"
click at [81, 186] on button "button" at bounding box center [77, 187] width 13 height 10
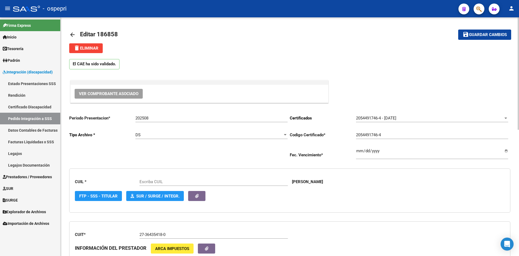
type input "20544917464"
click at [104, 95] on span "Ver Comprobante Asociado" at bounding box center [108, 93] width 59 height 5
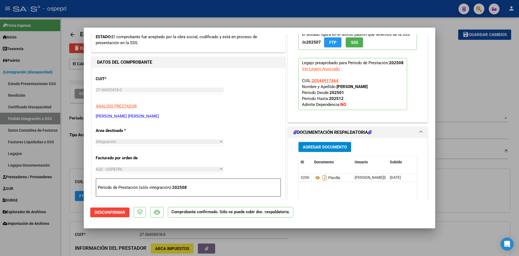
scroll to position [108, 0]
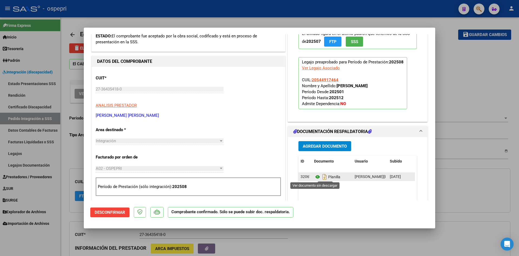
click at [314, 176] on icon at bounding box center [317, 176] width 7 height 6
type input "$ 0,00"
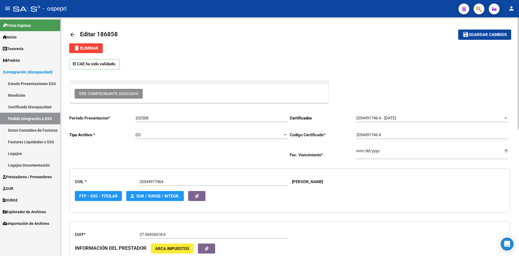
click at [73, 34] on mat-icon "arrow_back" at bounding box center [72, 34] width 6 height 6
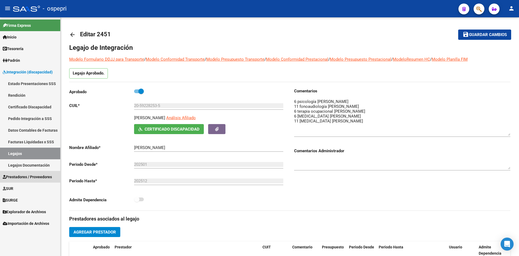
click at [22, 178] on span "Prestadores / Proveedores" at bounding box center [27, 177] width 49 height 6
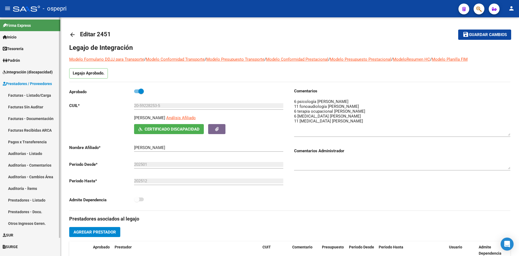
click at [38, 98] on link "Facturas - Listado/Carga" at bounding box center [30, 95] width 60 height 12
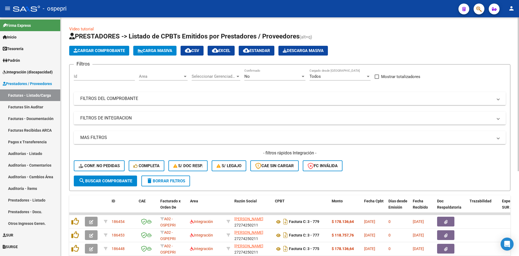
click at [178, 102] on mat-expansion-panel-header "FILTROS DEL COMPROBANTE" at bounding box center [290, 98] width 432 height 13
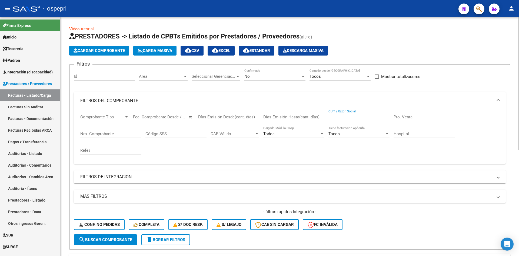
click at [344, 115] on input "CUIT / Razón Social" at bounding box center [359, 116] width 61 height 5
paste input "27356558494"
type input "27356558494"
click at [120, 240] on span "search Buscar Comprobante" at bounding box center [106, 239] width 54 height 5
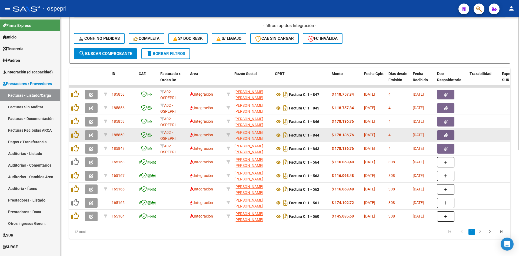
click at [88, 131] on button "button" at bounding box center [91, 135] width 13 height 10
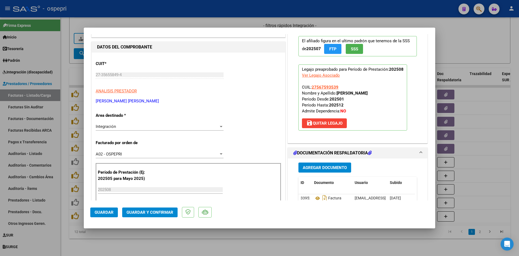
scroll to position [54, 0]
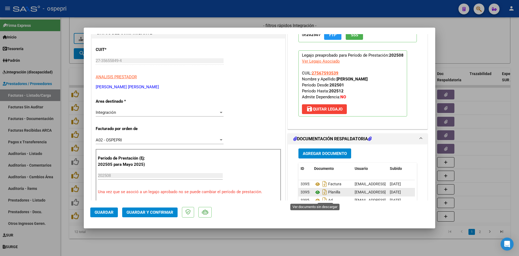
click at [314, 195] on icon at bounding box center [317, 192] width 7 height 6
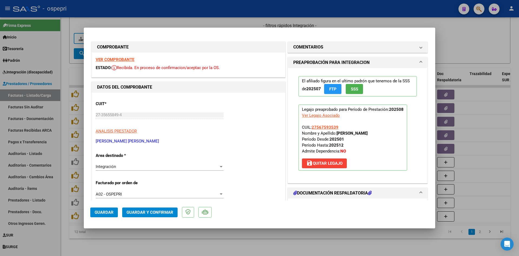
click at [128, 61] on strong "VER COMPROBANTE" at bounding box center [115, 59] width 39 height 5
type input "$ 0,00"
